Goal: Task Accomplishment & Management: Manage account settings

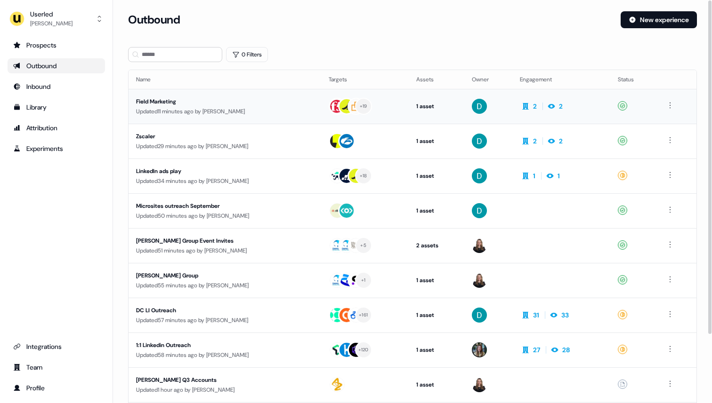
click at [162, 99] on div "Field Marketing" at bounding box center [224, 101] width 177 height 9
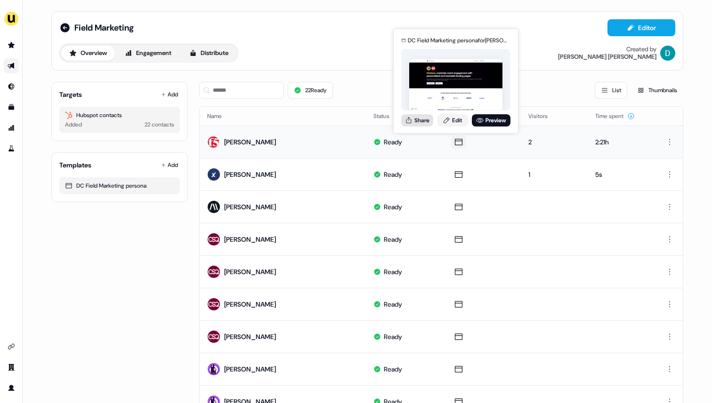
click at [419, 121] on button "Share" at bounding box center [417, 120] width 32 height 12
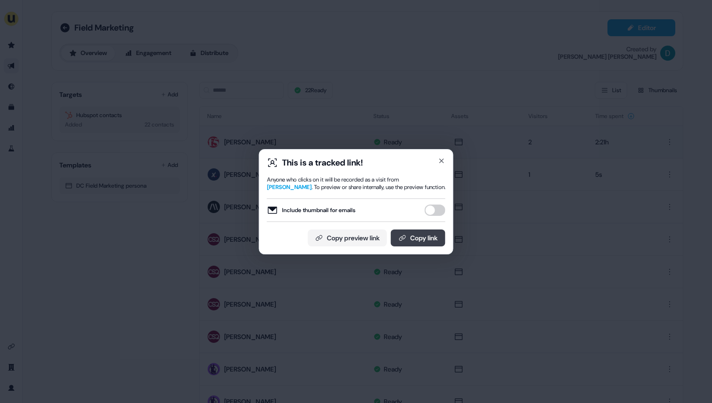
click at [418, 236] on button "Copy link" at bounding box center [418, 238] width 55 height 17
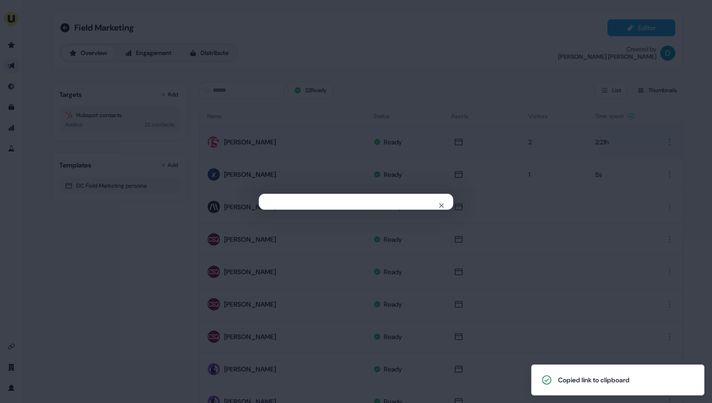
click at [536, 227] on div "Close" at bounding box center [356, 201] width 712 height 403
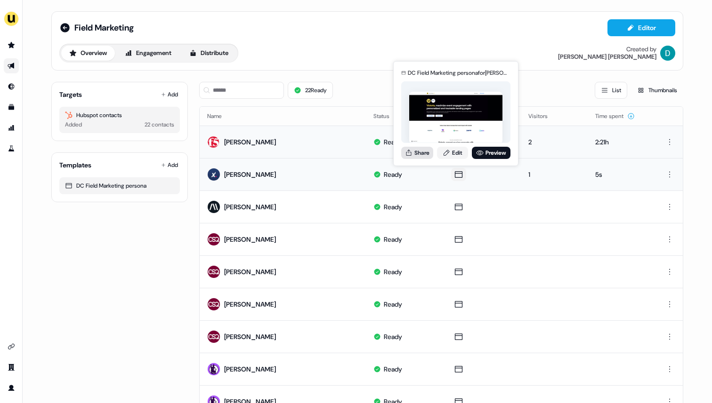
click at [421, 154] on button "Share" at bounding box center [417, 153] width 32 height 12
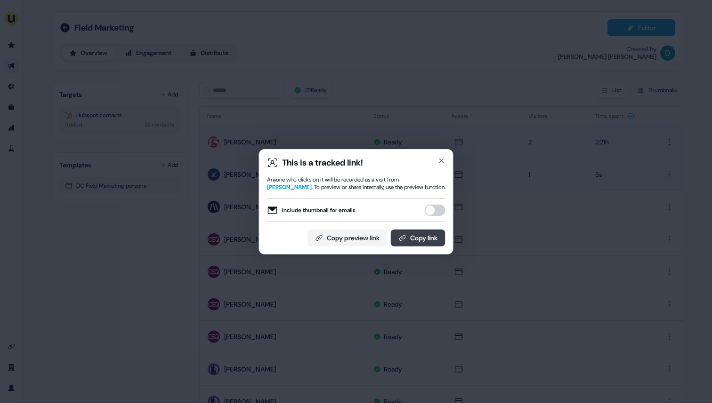
click at [426, 235] on button "Copy link" at bounding box center [418, 238] width 55 height 17
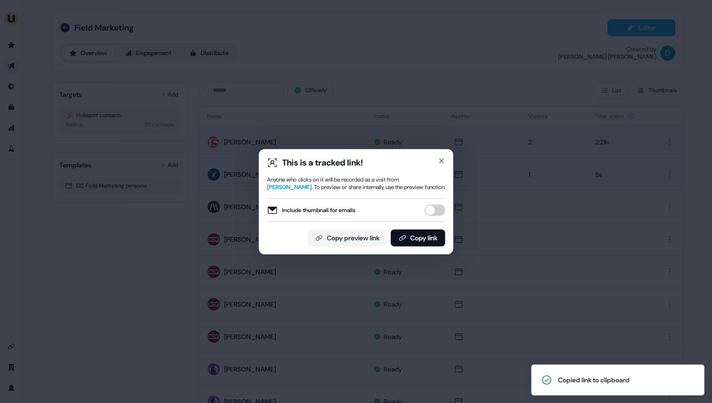
click at [540, 217] on div "This is a tracked link! Anyone who clicks on it will be recorded as a visit fro…" at bounding box center [356, 201] width 712 height 403
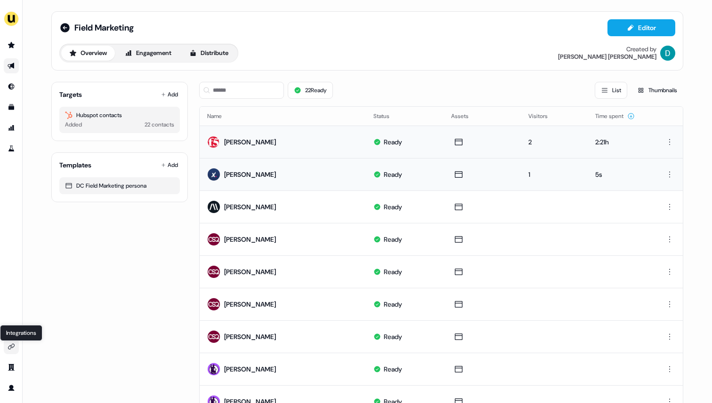
click at [10, 345] on icon "Go to integrations" at bounding box center [12, 347] width 8 height 8
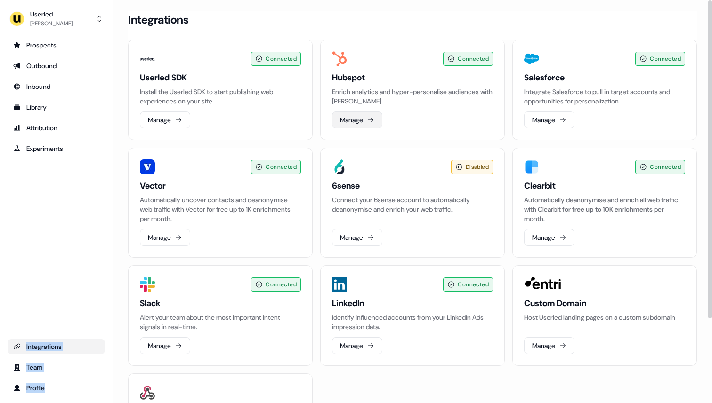
click at [352, 120] on button "Manage" at bounding box center [357, 120] width 50 height 17
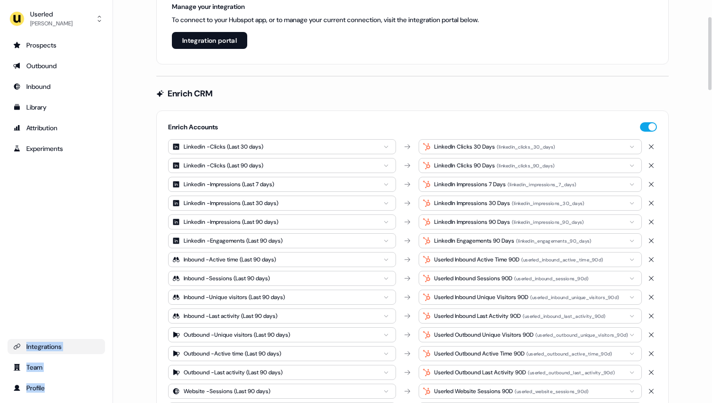
scroll to position [93, 0]
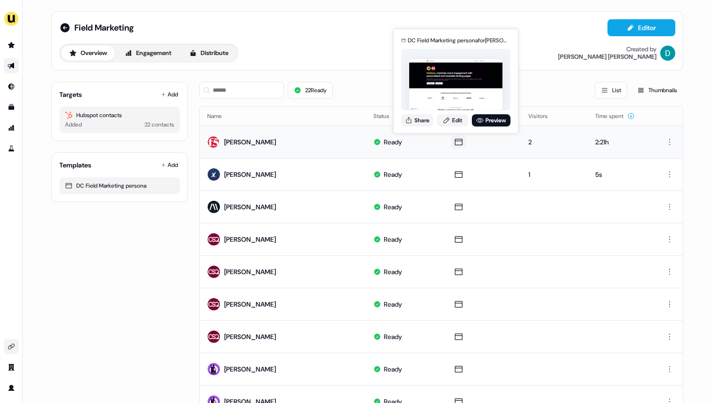
click at [457, 141] on icon at bounding box center [458, 141] width 11 height 9
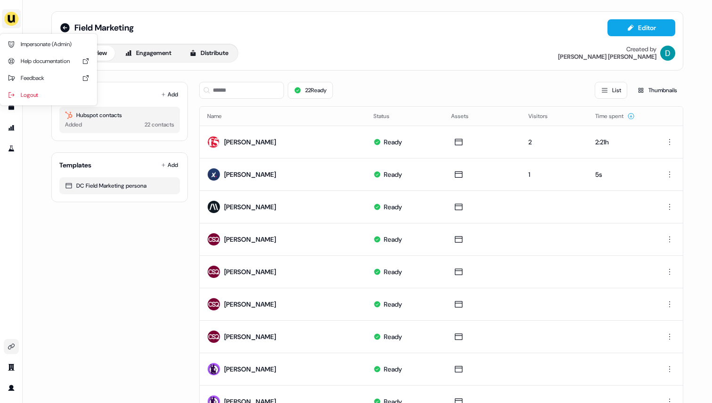
click at [13, 20] on img "side nav menu" at bounding box center [11, 18] width 15 height 15
click at [33, 42] on div "Impersonate (Admin)" at bounding box center [48, 44] width 89 height 17
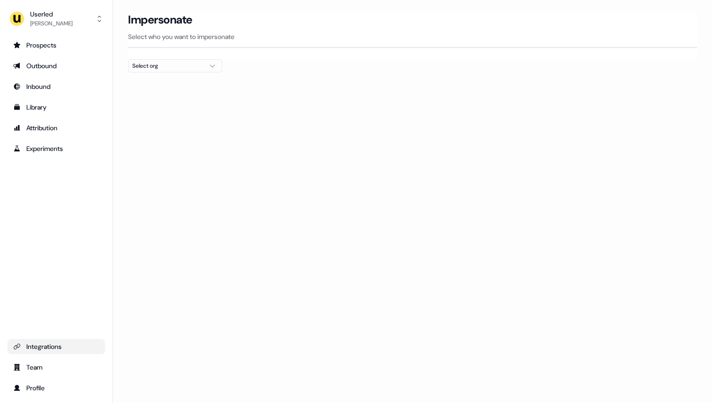
click at [154, 69] on div "Select org" at bounding box center [167, 65] width 71 height 9
type input "*****"
click at [159, 100] on div "Secfense" at bounding box center [175, 99] width 93 height 15
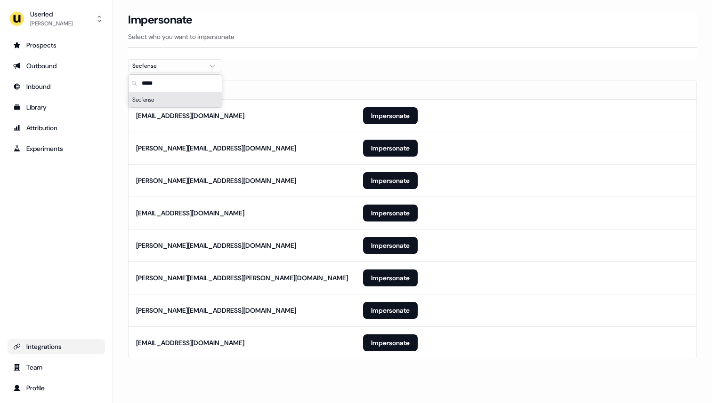
click at [339, 71] on section "Loading... Impersonate Select who you want to impersonate Secfense Email [EMAIL…" at bounding box center [412, 198] width 599 height 375
click at [398, 113] on button "Impersonate" at bounding box center [390, 115] width 55 height 17
